Goal: Transaction & Acquisition: Purchase product/service

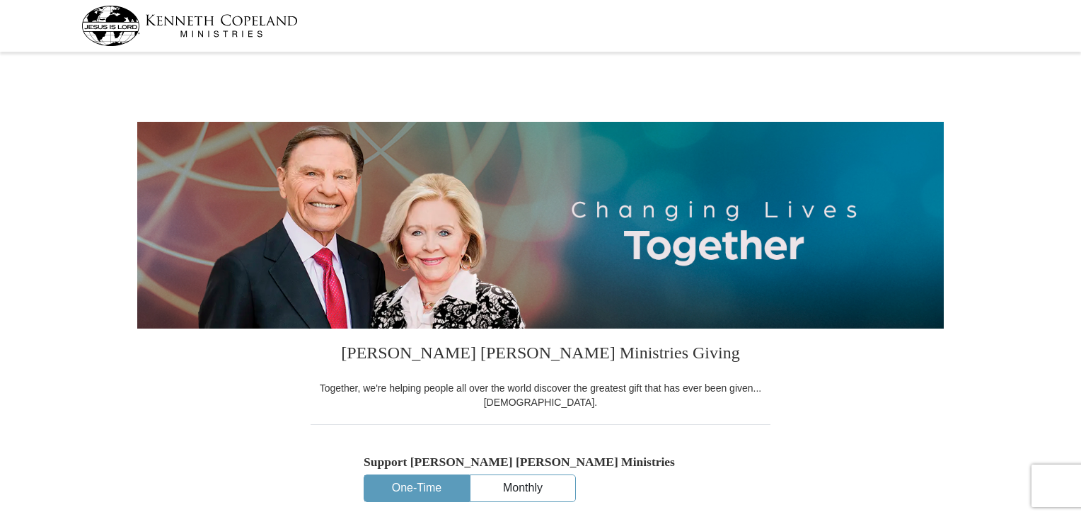
select select "TN"
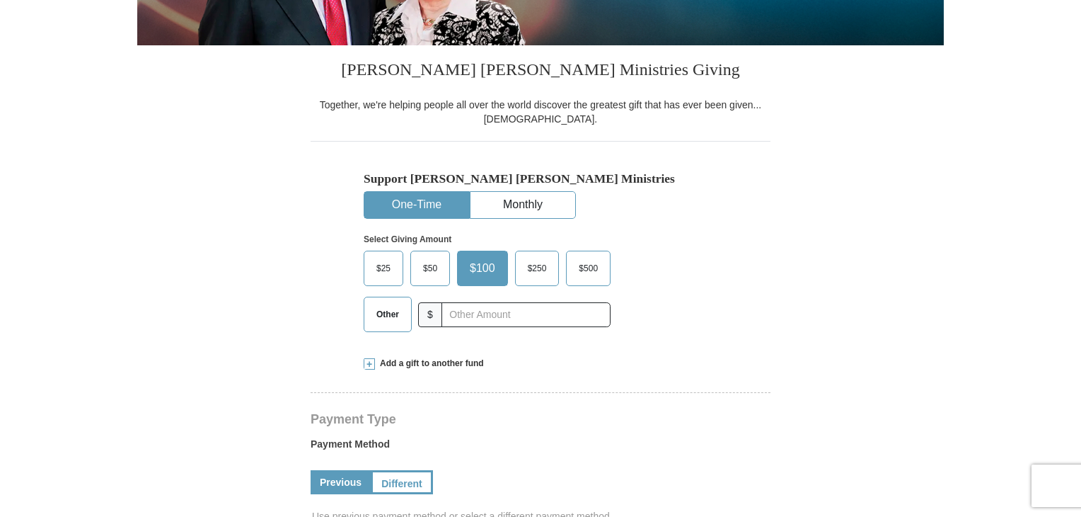
scroll to position [283, 0]
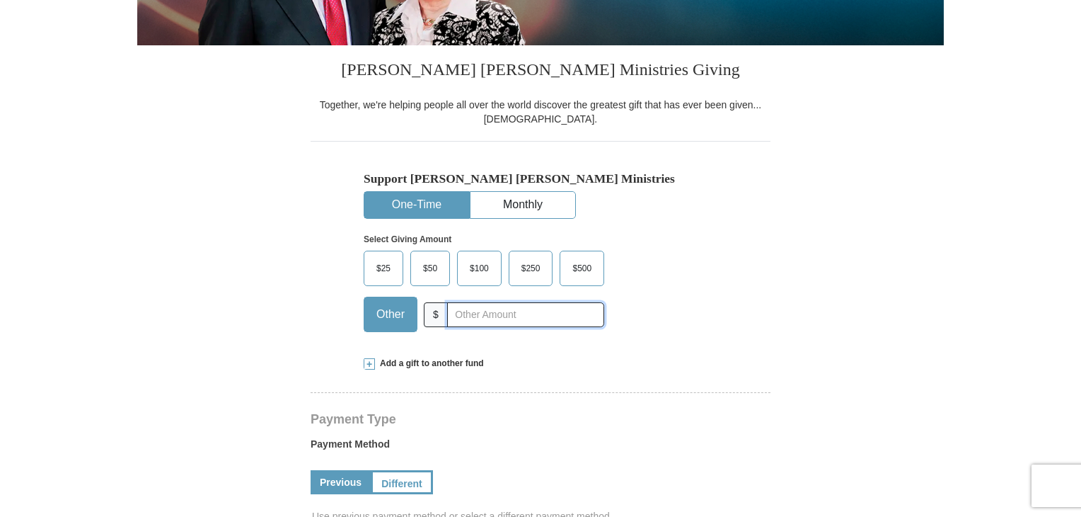
click at [453, 315] on input "text" at bounding box center [525, 314] width 157 height 25
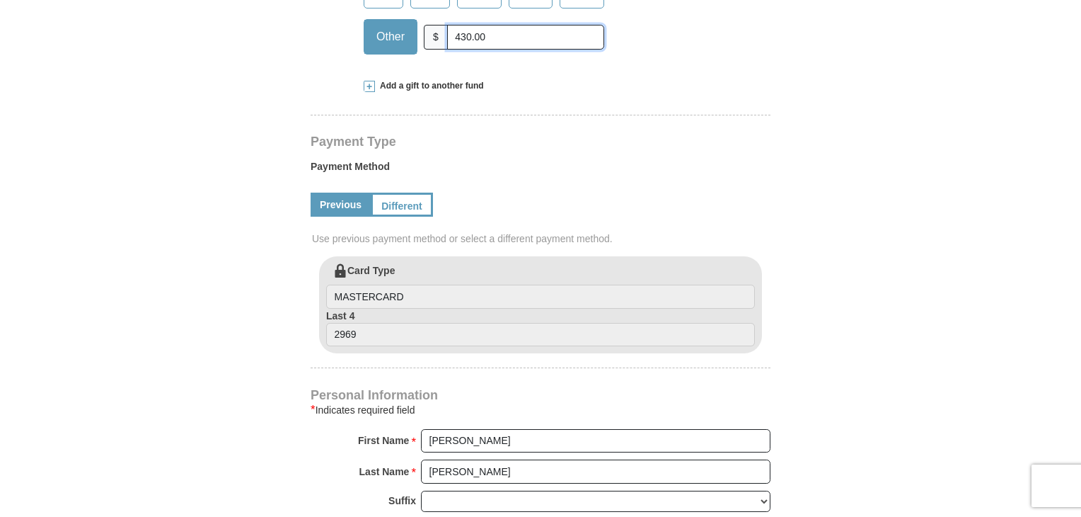
scroll to position [566, 0]
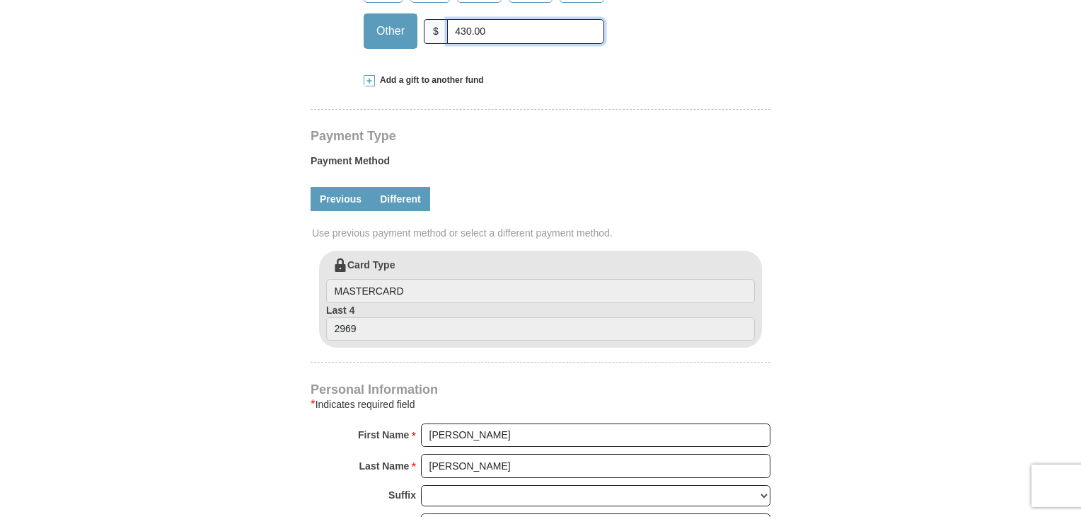
type input "430.00"
click at [406, 198] on link "Different" at bounding box center [400, 199] width 59 height 24
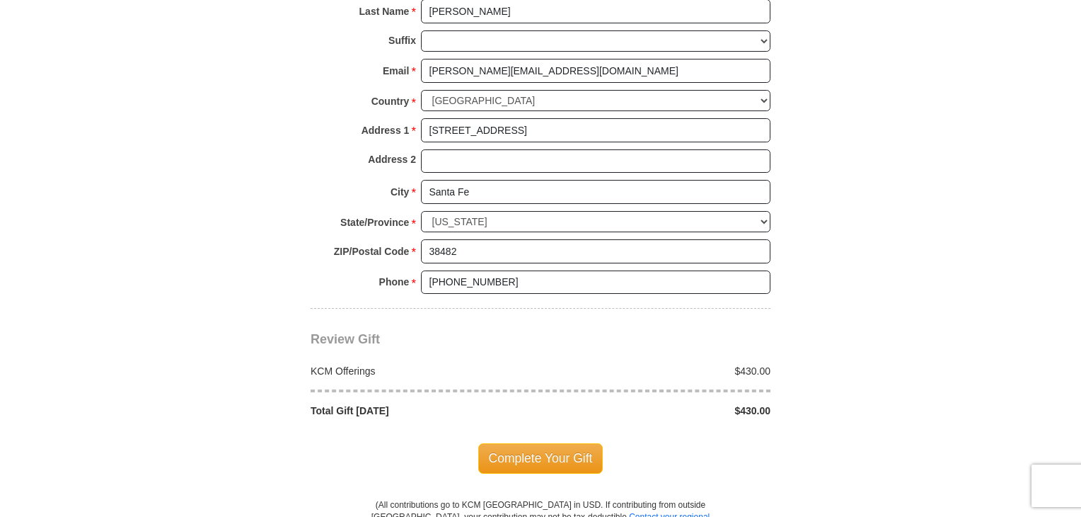
scroll to position [1203, 0]
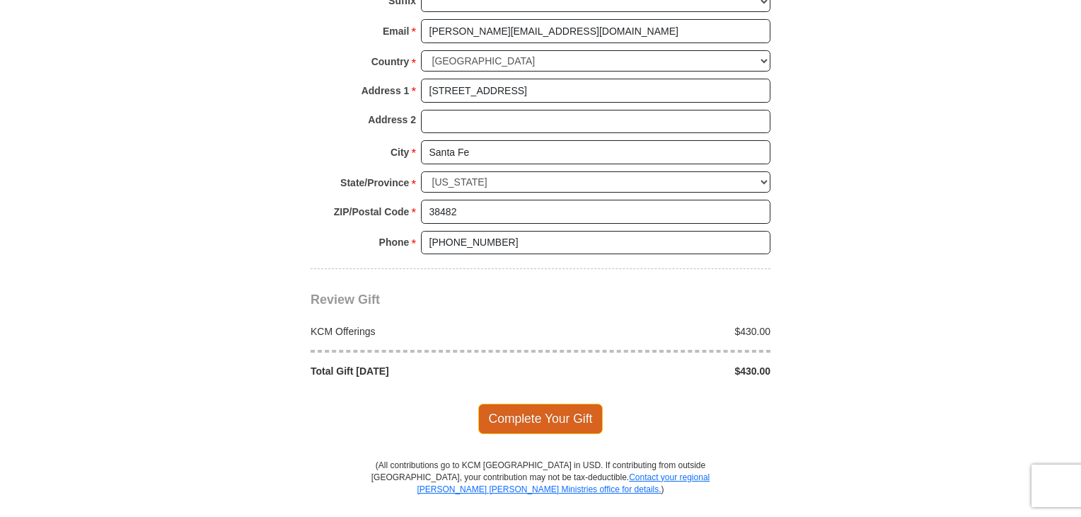
click at [517, 417] on span "Complete Your Gift" at bounding box center [540, 418] width 125 height 30
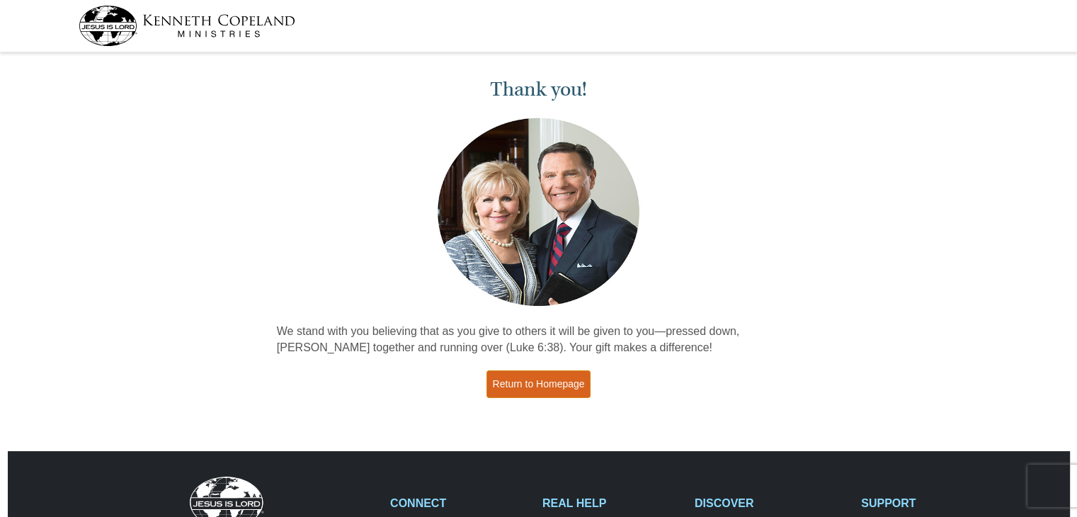
click at [519, 381] on link "Return to Homepage" at bounding box center [538, 384] width 105 height 28
